Goal: Task Accomplishment & Management: Use online tool/utility

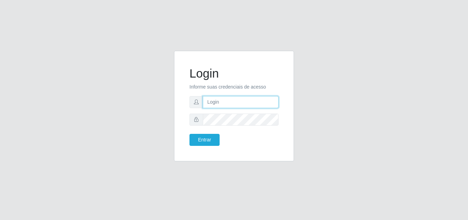
drag, startPoint x: 236, startPoint y: 104, endPoint x: 205, endPoint y: 108, distance: 31.4
click at [236, 104] on input "text" at bounding box center [241, 102] width 76 height 12
type input "ana@saullus"
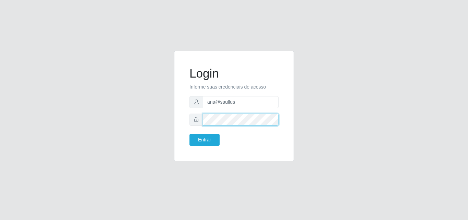
click at [190, 134] on button "Entrar" at bounding box center [205, 140] width 30 height 12
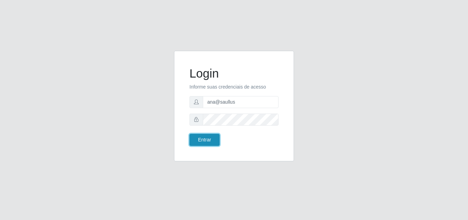
click at [206, 138] on button "Entrar" at bounding box center [205, 140] width 30 height 12
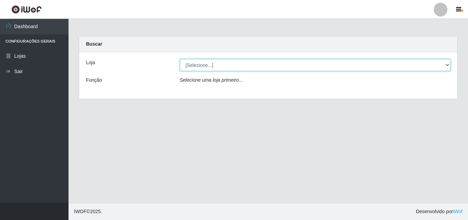
click at [446, 64] on select "[Selecione...] Saullus Supermercados" at bounding box center [315, 65] width 271 height 12
click at [446, 65] on select "[Selecione...] Saullus Supermercados" at bounding box center [315, 65] width 271 height 12
click at [445, 64] on select "[Selecione...] Saullus Supermercados" at bounding box center [315, 65] width 271 height 12
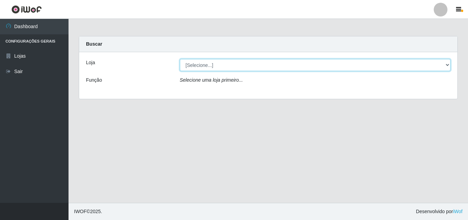
select select "423"
click at [180, 59] on select "[Selecione...] Saullus Supermercados" at bounding box center [315, 65] width 271 height 12
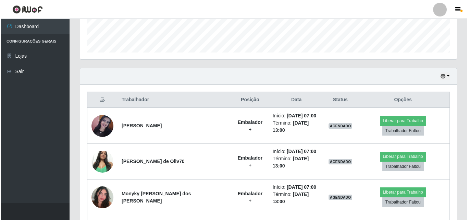
scroll to position [236, 0]
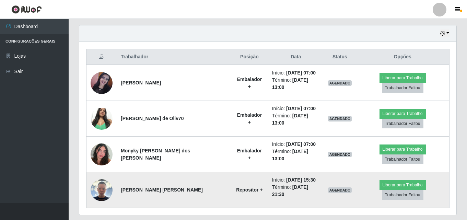
click at [97, 179] on img at bounding box center [102, 190] width 22 height 22
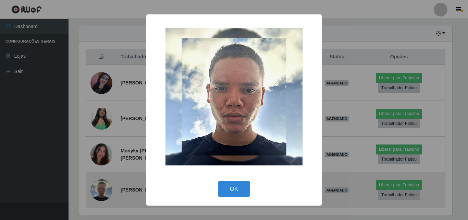
click at [97, 172] on div "× OK Cancel" at bounding box center [234, 110] width 468 height 220
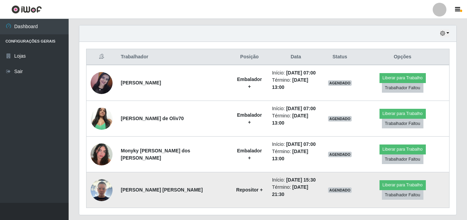
scroll to position [142, 377]
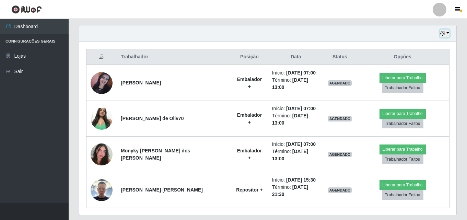
click at [449, 33] on button "button" at bounding box center [445, 33] width 10 height 8
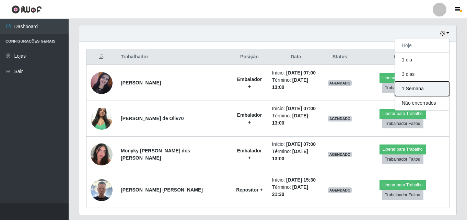
click at [421, 84] on button "1 Semana" at bounding box center [422, 89] width 54 height 14
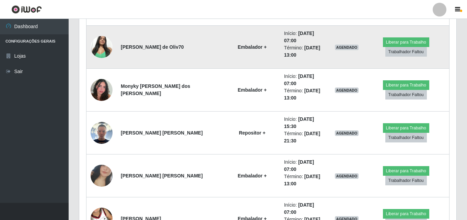
scroll to position [338, 0]
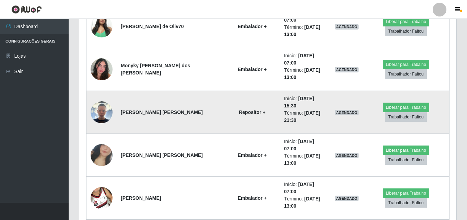
click at [110, 101] on img at bounding box center [102, 112] width 22 height 22
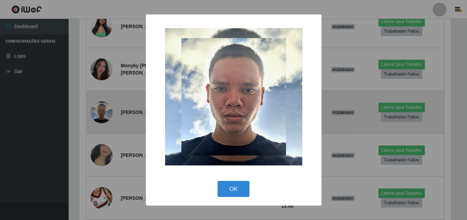
scroll to position [142, 373]
click at [110, 86] on div "× OK Cancel" at bounding box center [234, 110] width 468 height 220
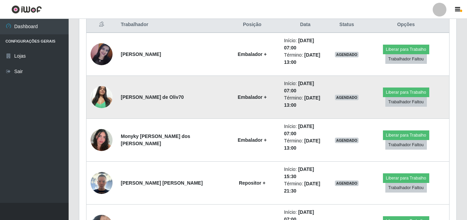
scroll to position [270, 0]
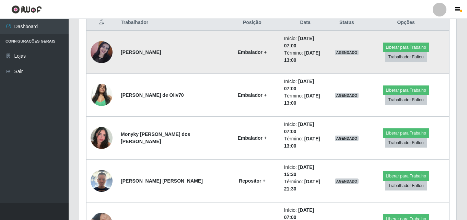
click at [104, 43] on img at bounding box center [102, 52] width 22 height 22
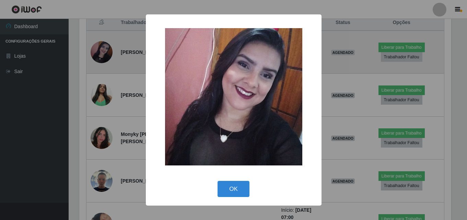
scroll to position [142, 373]
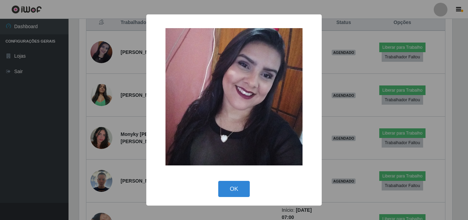
click at [105, 51] on div "× OK Cancel" at bounding box center [234, 110] width 468 height 220
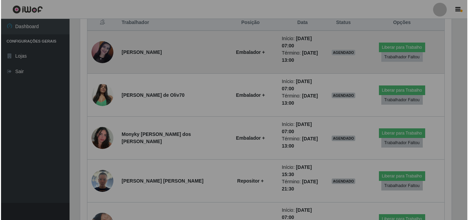
scroll to position [142, 377]
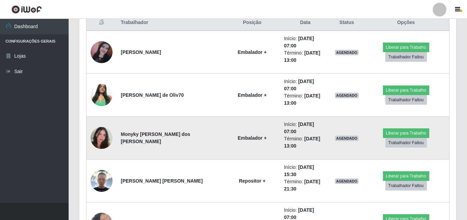
click at [107, 123] on img at bounding box center [102, 137] width 22 height 39
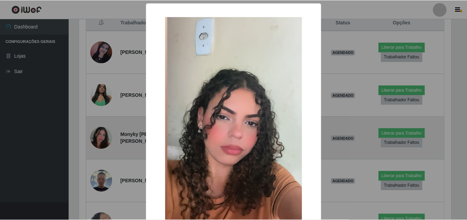
scroll to position [142, 373]
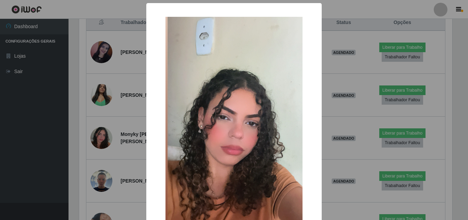
click at [104, 116] on div "× OK Cancel" at bounding box center [234, 110] width 468 height 220
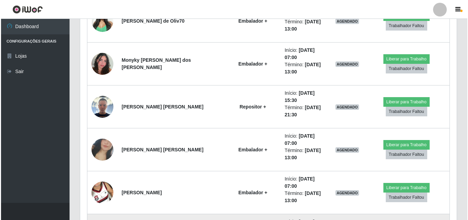
scroll to position [338, 0]
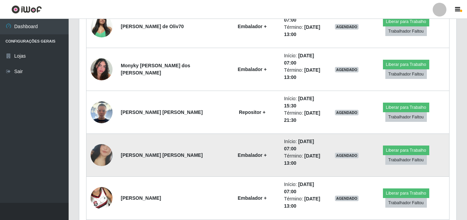
click at [92, 135] on img at bounding box center [102, 154] width 22 height 39
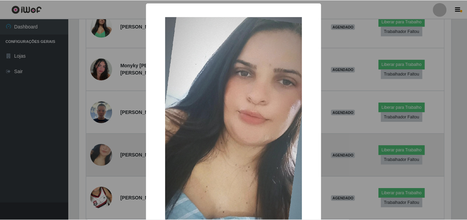
scroll to position [142, 373]
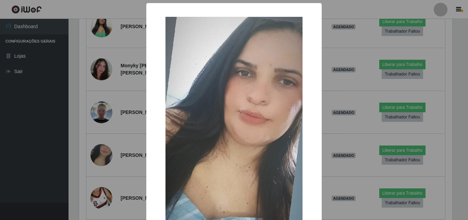
click at [107, 133] on div "× OK Cancel" at bounding box center [234, 110] width 468 height 220
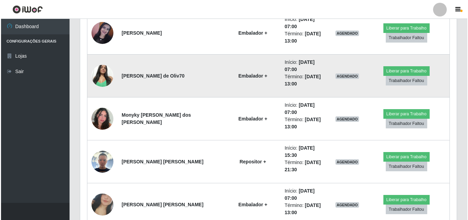
scroll to position [304, 0]
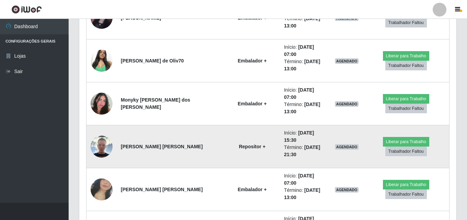
click at [112, 135] on img at bounding box center [102, 146] width 22 height 22
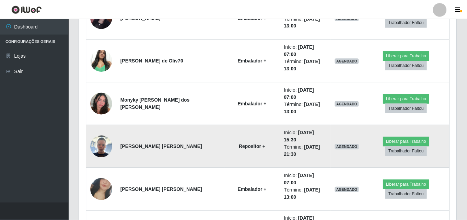
scroll to position [142, 373]
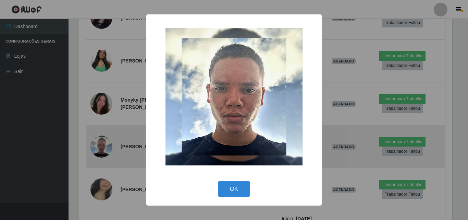
click at [112, 123] on div "× OK Cancel" at bounding box center [234, 110] width 468 height 220
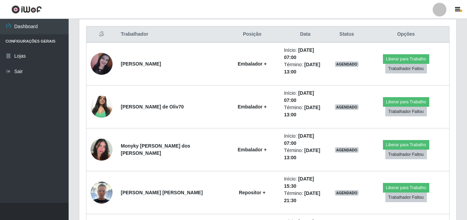
scroll to position [270, 0]
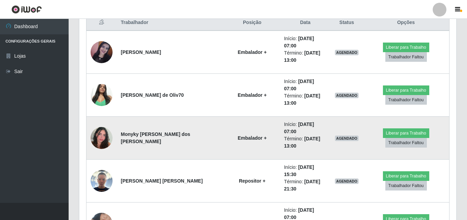
click at [104, 124] on img at bounding box center [102, 137] width 22 height 39
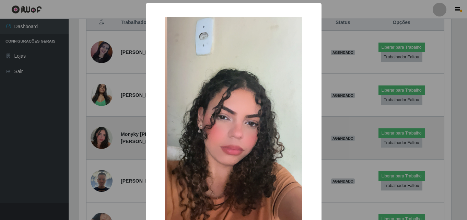
scroll to position [142, 373]
click at [104, 124] on div "× OK Cancel" at bounding box center [234, 110] width 468 height 220
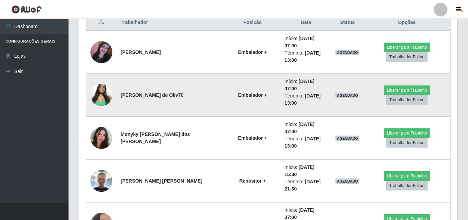
scroll to position [142, 377]
click at [109, 82] on img at bounding box center [102, 94] width 22 height 29
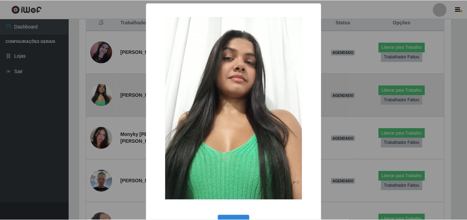
scroll to position [142, 373]
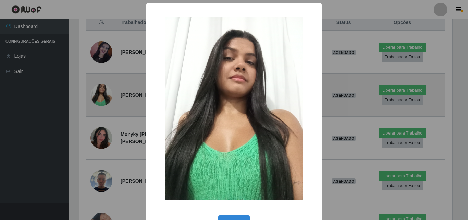
click at [109, 82] on div "× OK Cancel" at bounding box center [234, 110] width 468 height 220
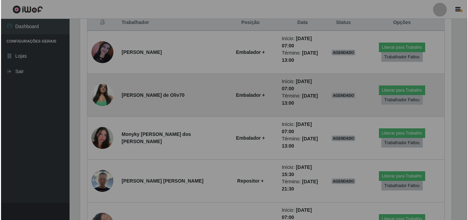
scroll to position [142, 377]
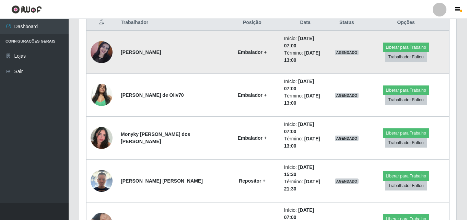
click at [99, 49] on img at bounding box center [102, 52] width 22 height 22
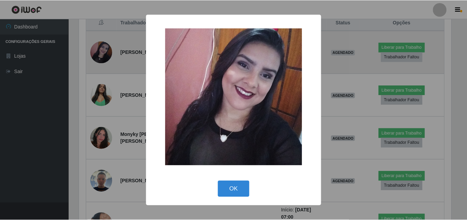
scroll to position [142, 373]
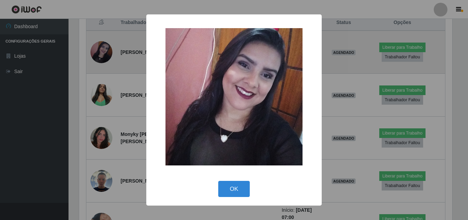
click at [99, 49] on div "× OK Cancel" at bounding box center [234, 110] width 468 height 220
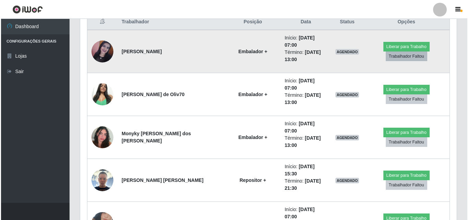
scroll to position [270, 0]
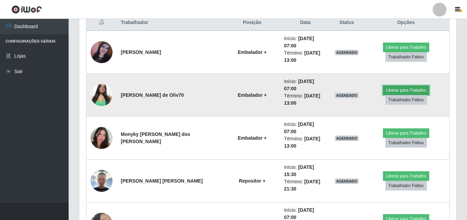
click at [401, 85] on button "Liberar para Trabalho" at bounding box center [406, 90] width 46 height 10
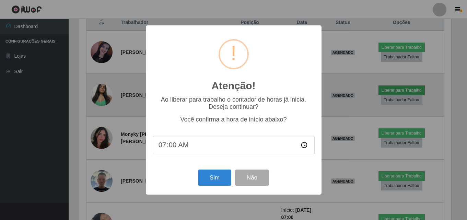
scroll to position [142, 373]
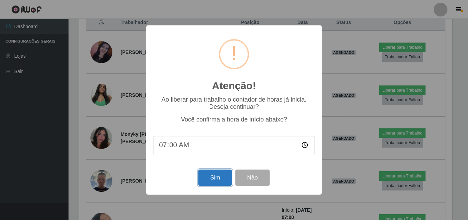
click at [214, 177] on button "Sim" at bounding box center [215, 177] width 33 height 16
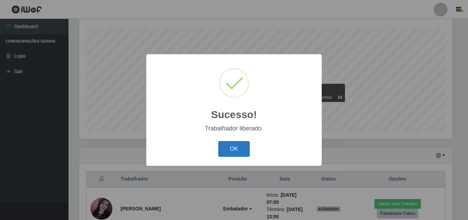
click at [241, 148] on button "OK" at bounding box center [234, 149] width 32 height 16
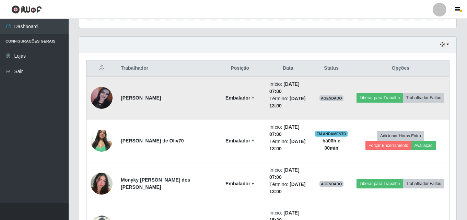
scroll to position [216, 0]
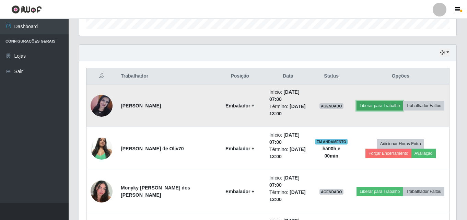
click at [387, 105] on button "Liberar para Trabalho" at bounding box center [379, 106] width 46 height 10
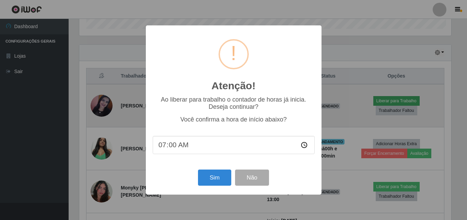
scroll to position [142, 373]
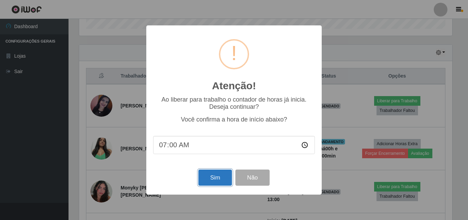
click at [222, 179] on button "Sim" at bounding box center [215, 177] width 33 height 16
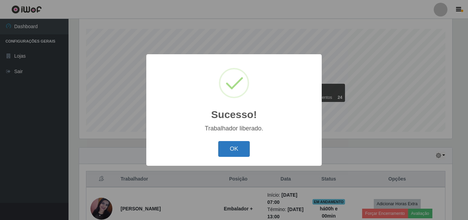
click at [236, 152] on button "OK" at bounding box center [234, 149] width 32 height 16
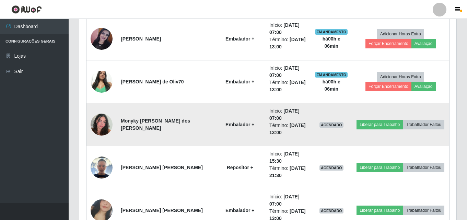
scroll to position [251, 0]
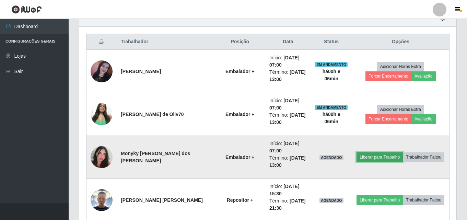
click at [386, 155] on button "Liberar para Trabalho" at bounding box center [379, 157] width 46 height 10
click at [386, 156] on button "Liberar para Trabalho" at bounding box center [379, 157] width 46 height 10
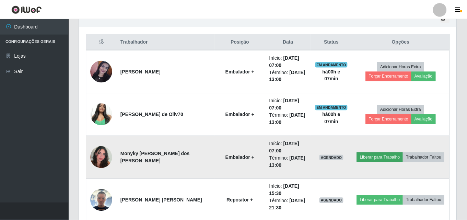
scroll to position [142, 373]
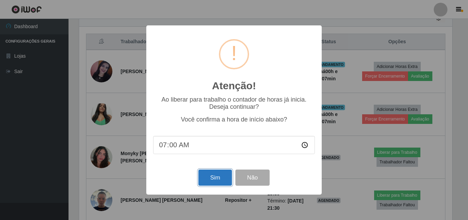
click at [214, 176] on button "Sim" at bounding box center [215, 177] width 33 height 16
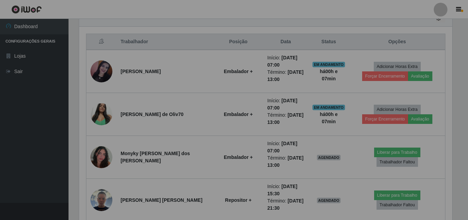
click at [214, 176] on div "Atenção! × Ao liberar para trabalho o contador de horas já inicia. Deseja conti…" at bounding box center [234, 110] width 468 height 220
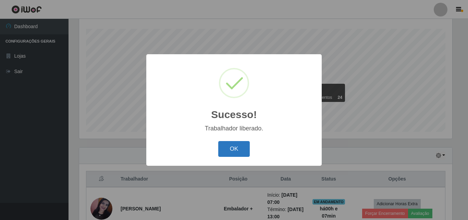
click at [234, 144] on button "OK" at bounding box center [234, 149] width 32 height 16
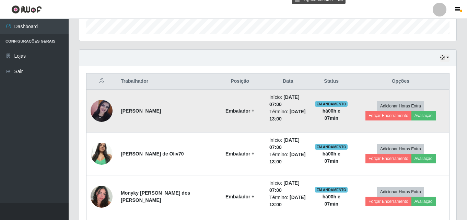
scroll to position [251, 0]
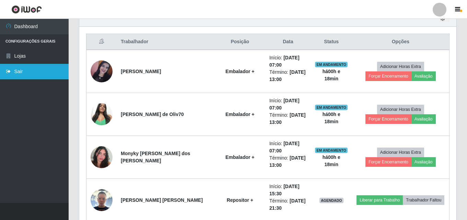
click at [26, 71] on link "Sair" at bounding box center [34, 71] width 69 height 15
